Goal: Find specific page/section: Find specific page/section

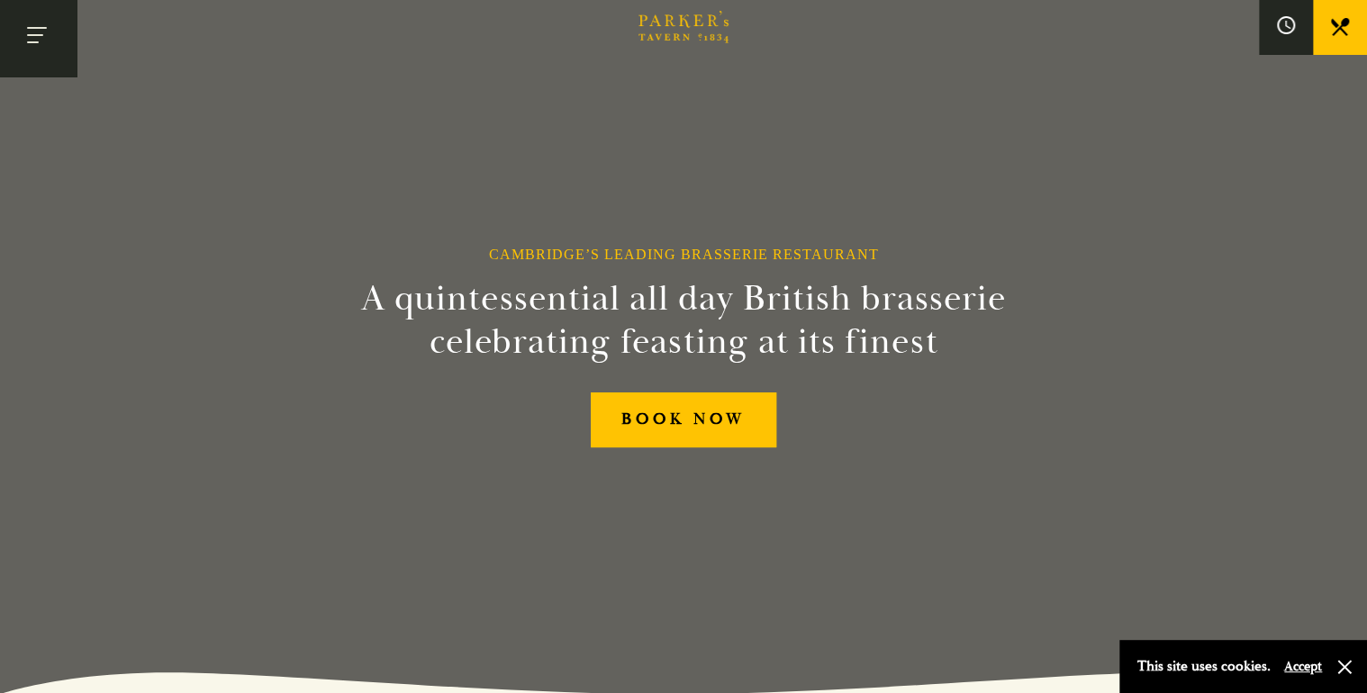
click at [40, 46] on button "Toggle navigation" at bounding box center [38, 38] width 77 height 77
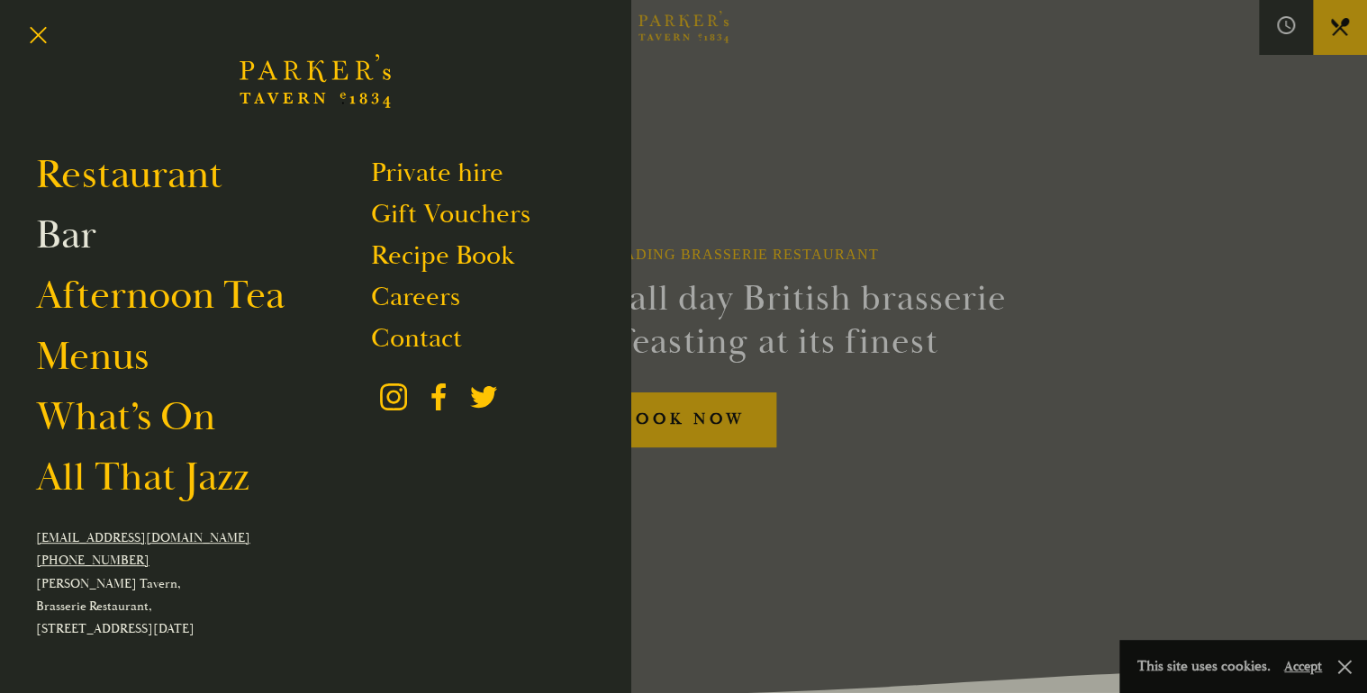
click at [54, 229] on link "Bar" at bounding box center [66, 235] width 60 height 50
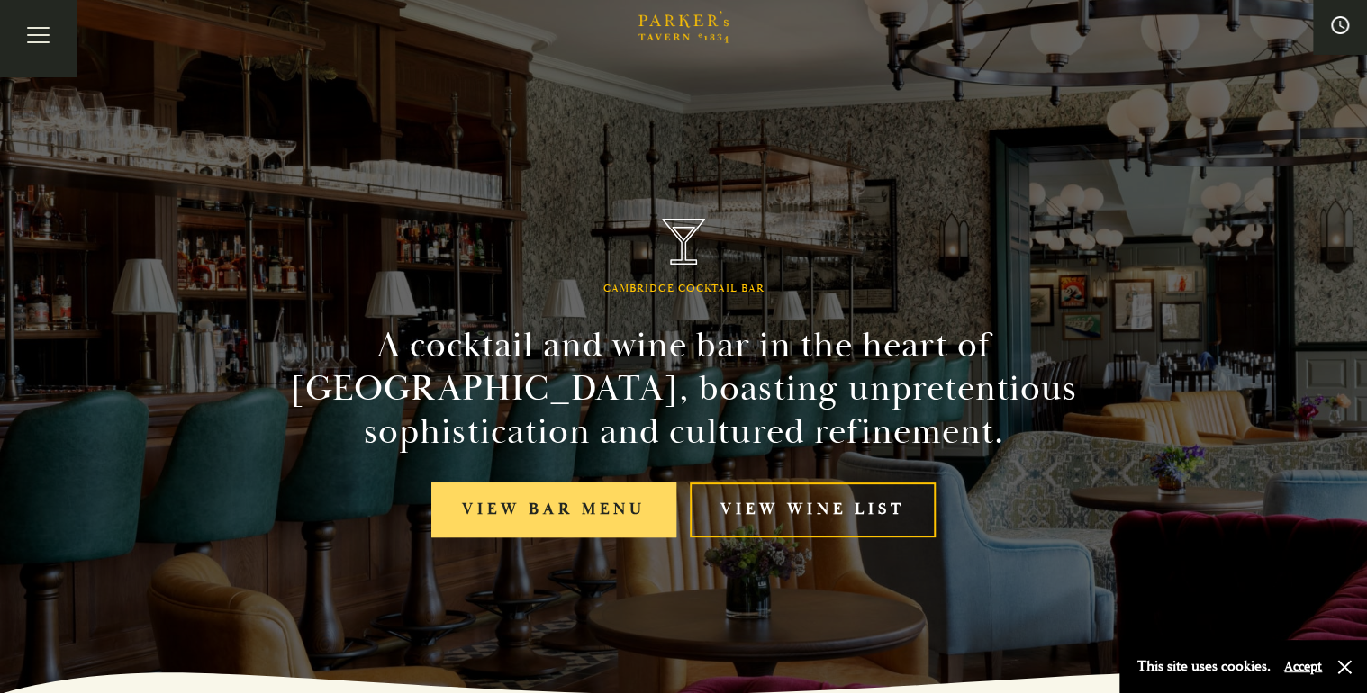
click at [546, 513] on link "View bar menu" at bounding box center [553, 510] width 245 height 55
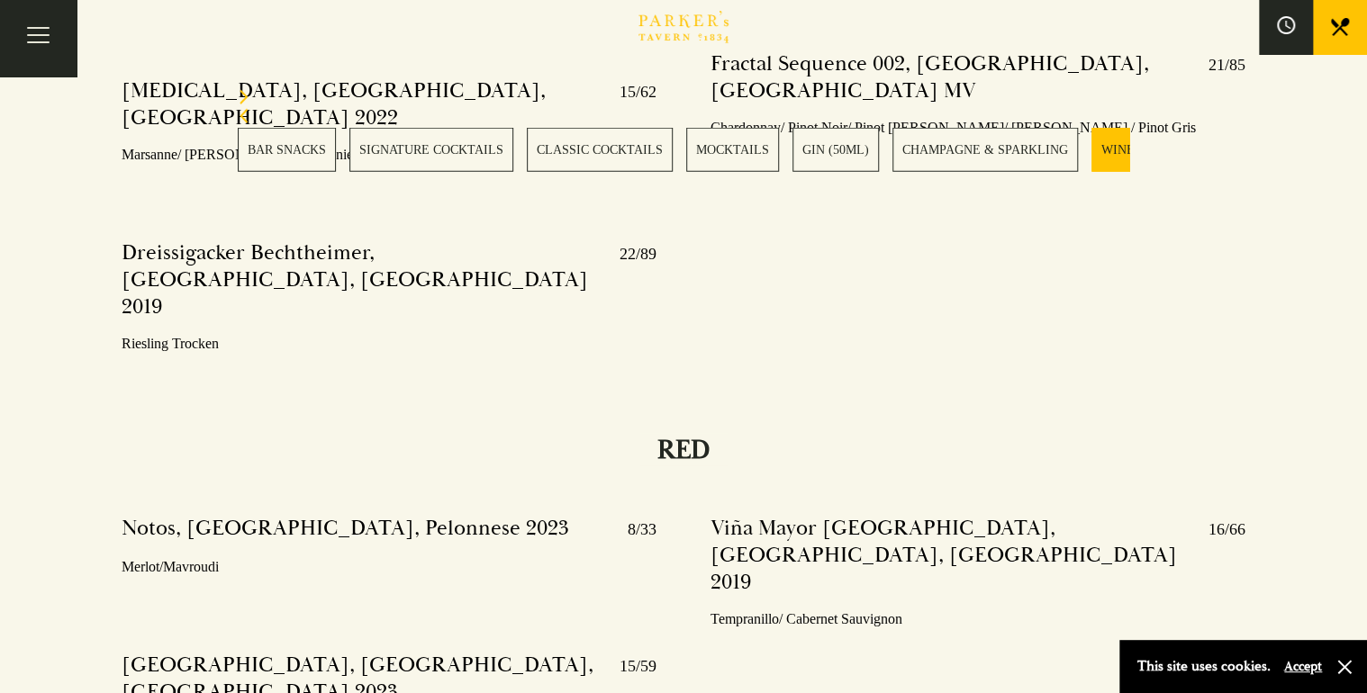
scroll to position [5761, 0]
